Goal: Navigation & Orientation: Go to known website

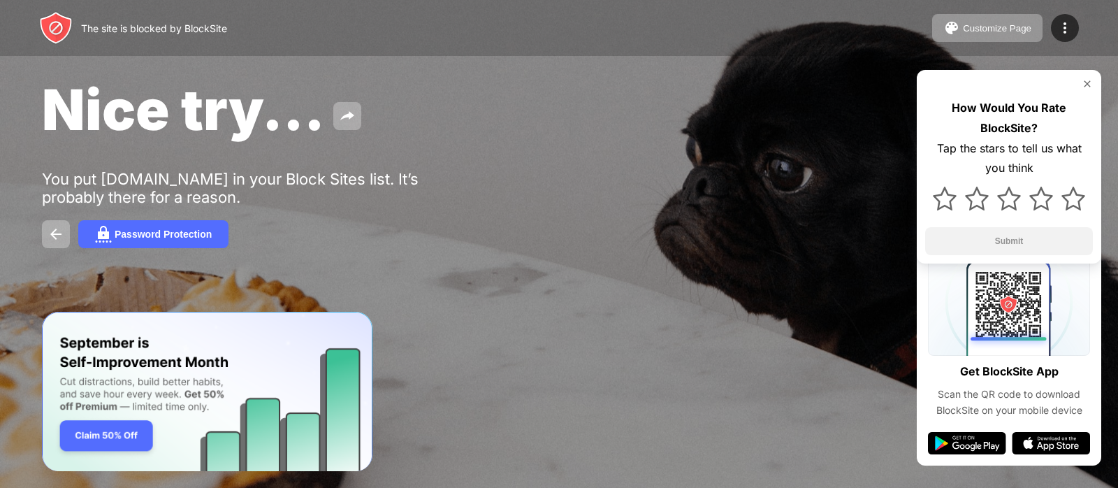
click at [1087, 79] on img at bounding box center [1087, 83] width 11 height 11
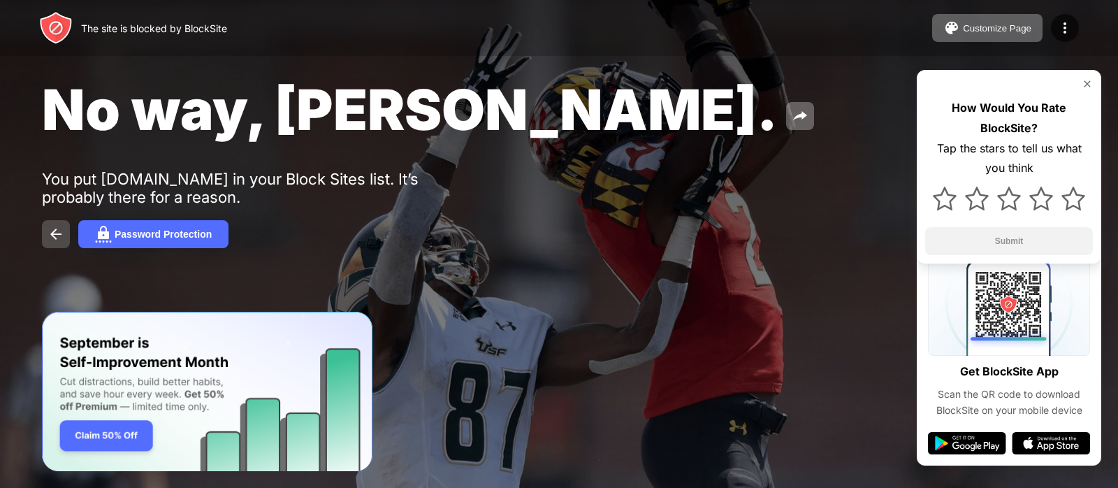
click at [62, 229] on img at bounding box center [56, 234] width 17 height 17
